Goal: Transaction & Acquisition: Obtain resource

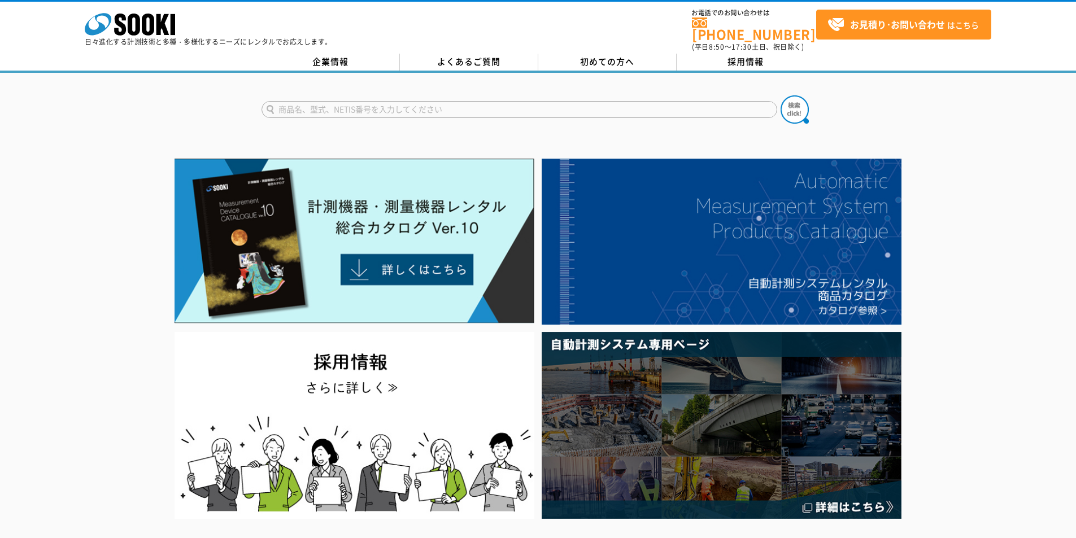
click at [370, 102] on input "text" at bounding box center [518, 109] width 515 height 17
click at [280, 119] on div "SNA-3000" at bounding box center [368, 126] width 213 height 14
type input "SNA-3000"
click at [801, 107] on img at bounding box center [794, 109] width 28 height 28
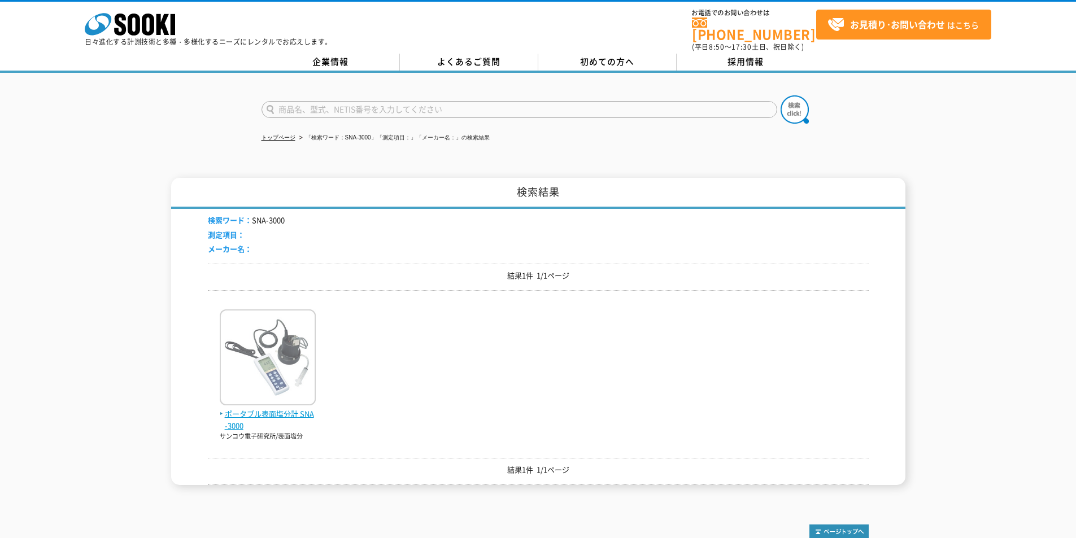
click at [315, 346] on img at bounding box center [268, 358] width 96 height 99
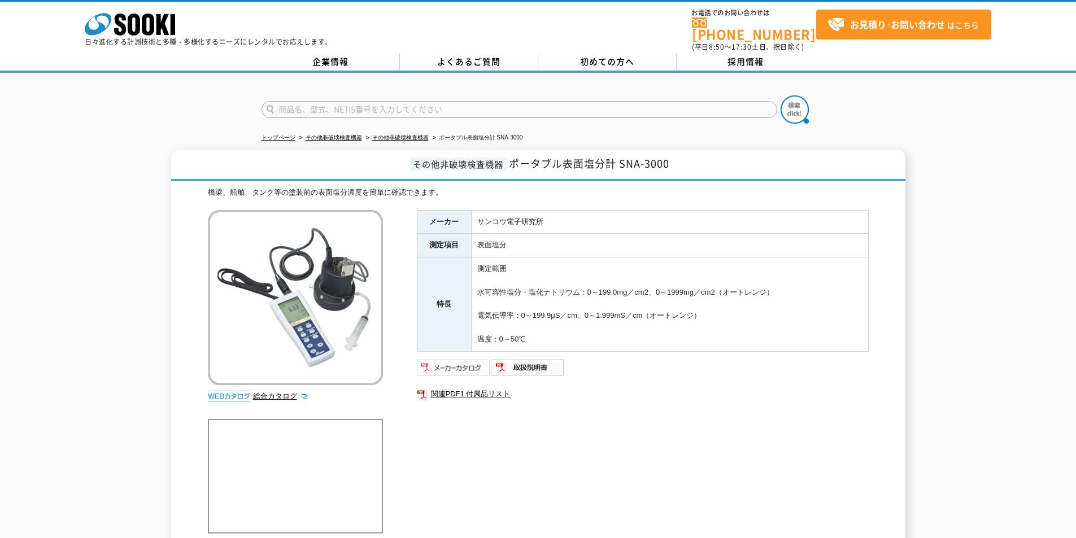
click at [459, 365] on img at bounding box center [454, 368] width 74 height 18
click at [548, 362] on img at bounding box center [528, 368] width 74 height 18
